Goal: Check status: Check status

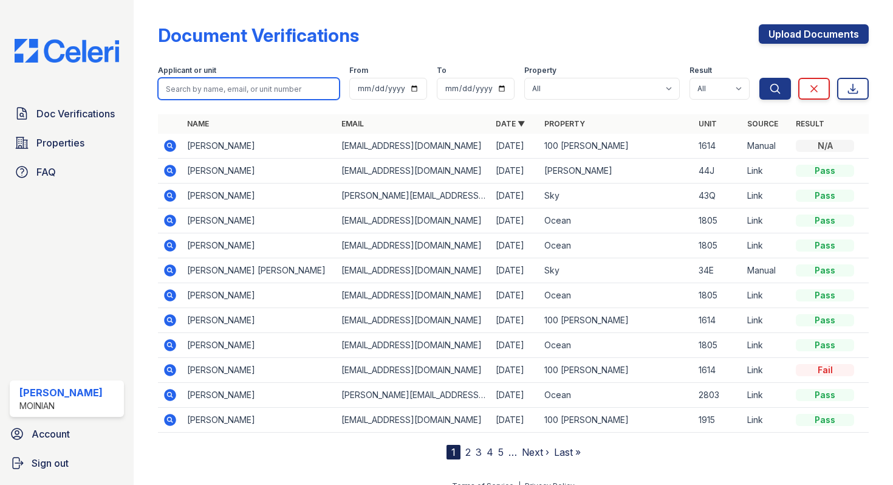
click at [235, 92] on input "search" at bounding box center [249, 89] width 182 height 22
click at [172, 169] on icon at bounding box center [170, 171] width 12 height 12
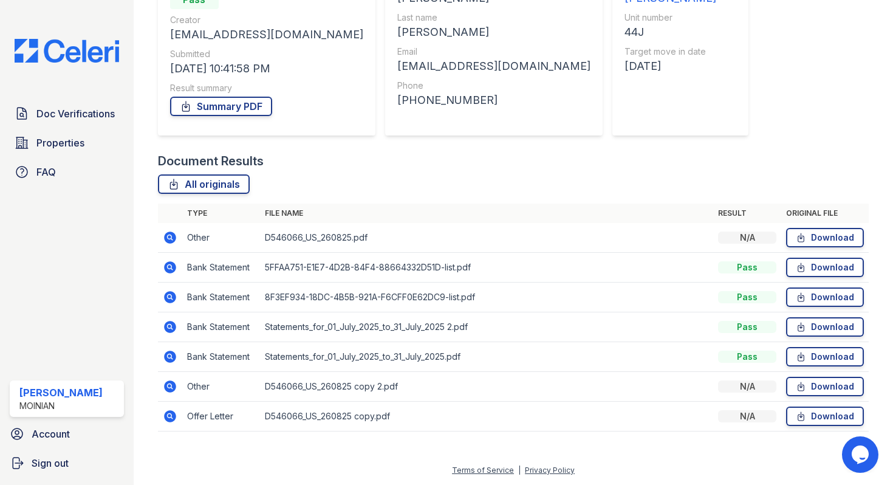
click at [171, 237] on icon at bounding box center [169, 236] width 3 height 3
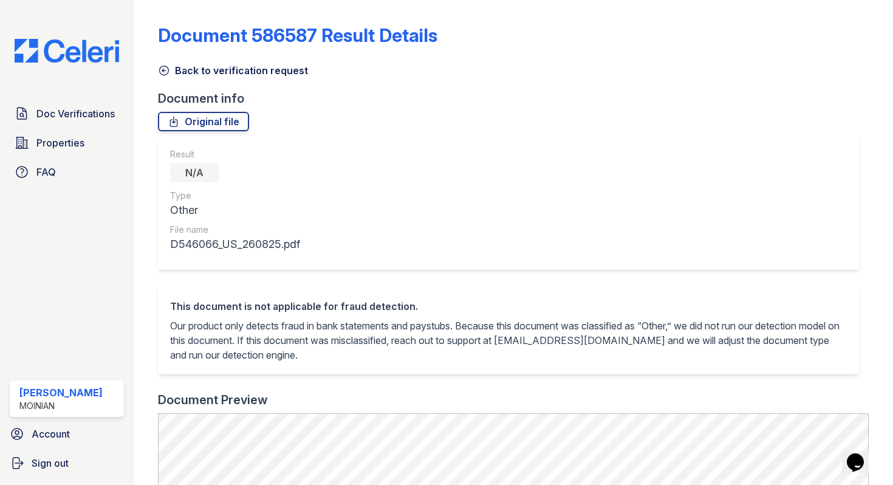
click at [162, 73] on icon at bounding box center [164, 70] width 12 height 12
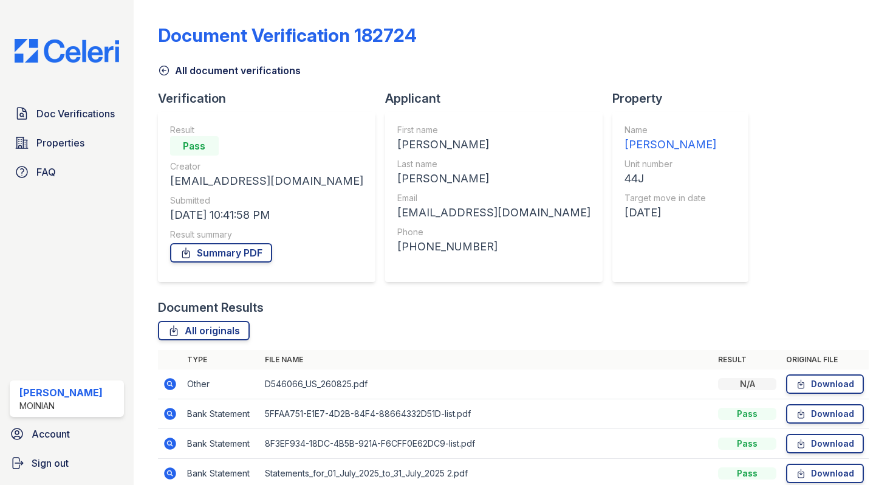
scroll to position [146, 0]
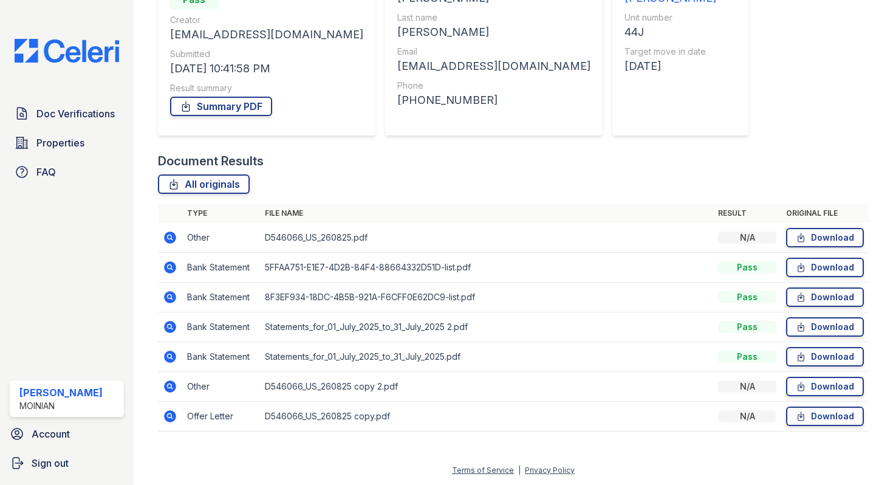
click at [169, 390] on icon at bounding box center [170, 386] width 12 height 12
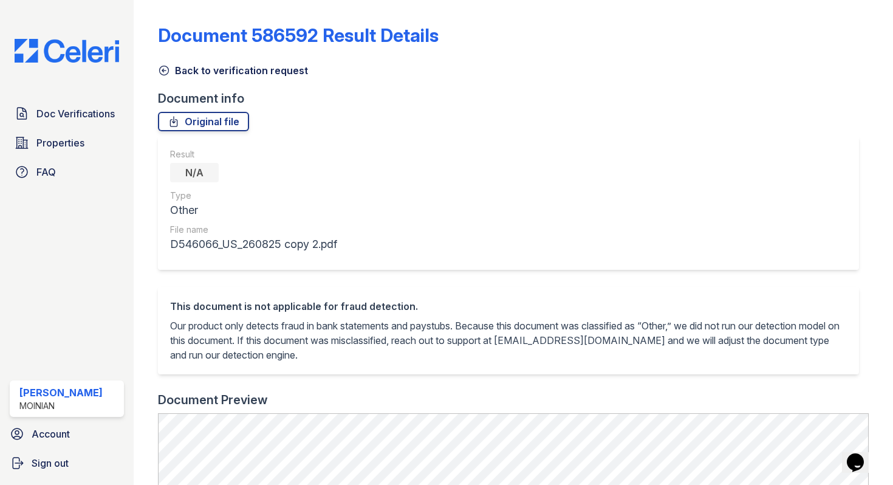
click at [162, 73] on icon at bounding box center [164, 70] width 12 height 12
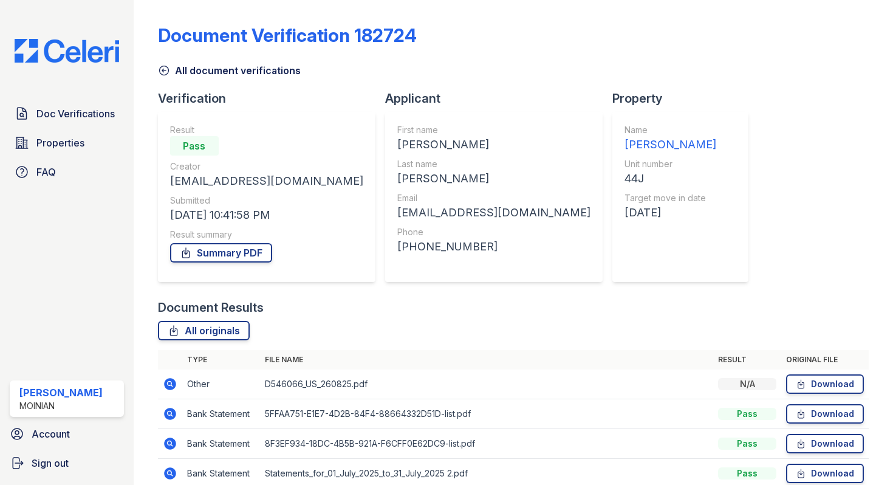
click at [163, 71] on icon at bounding box center [164, 70] width 12 height 12
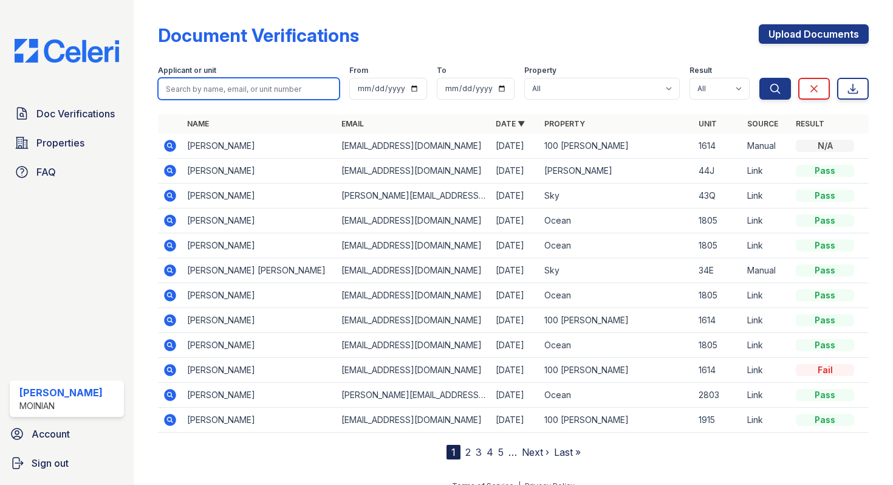
click at [230, 81] on input "search" at bounding box center [249, 89] width 182 height 22
type input "adam pharo"
click at [759, 78] on button "Search" at bounding box center [775, 89] width 32 height 22
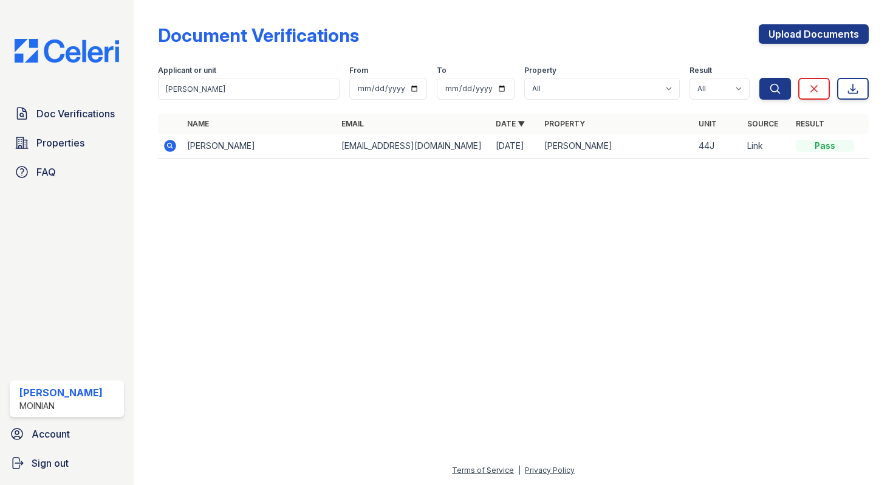
click at [170, 145] on icon at bounding box center [169, 144] width 3 height 3
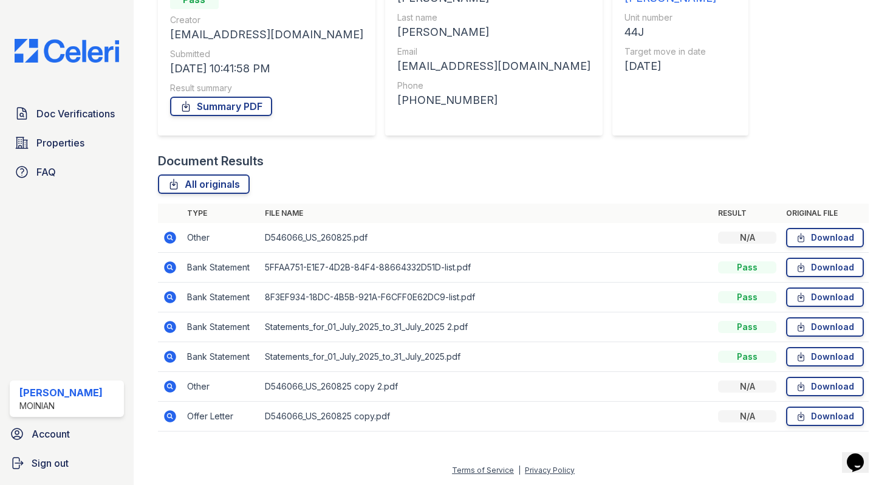
click at [166, 240] on icon at bounding box center [170, 237] width 12 height 12
